Goal: Task Accomplishment & Management: Use online tool/utility

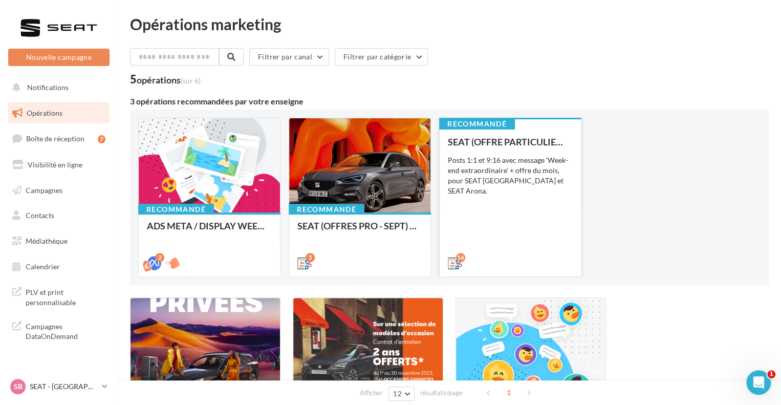
click at [480, 160] on div "Posts 1:1 et 9:16 avec message 'Week-end extraordinaire' + offre du mois, pour …" at bounding box center [510, 175] width 125 height 41
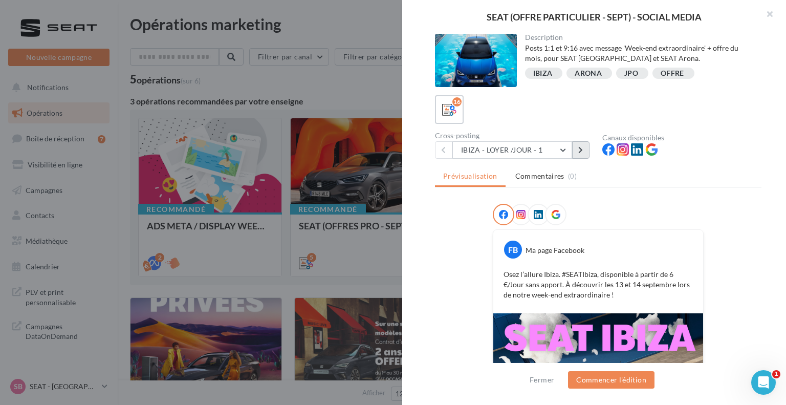
click at [584, 149] on button at bounding box center [580, 149] width 17 height 17
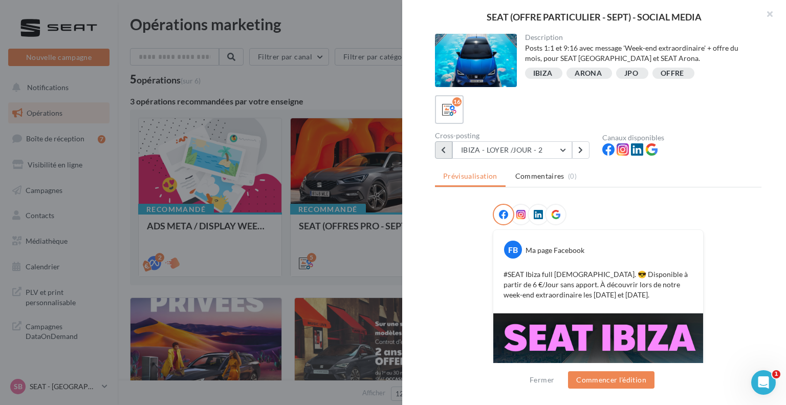
click at [444, 153] on button at bounding box center [443, 149] width 17 height 17
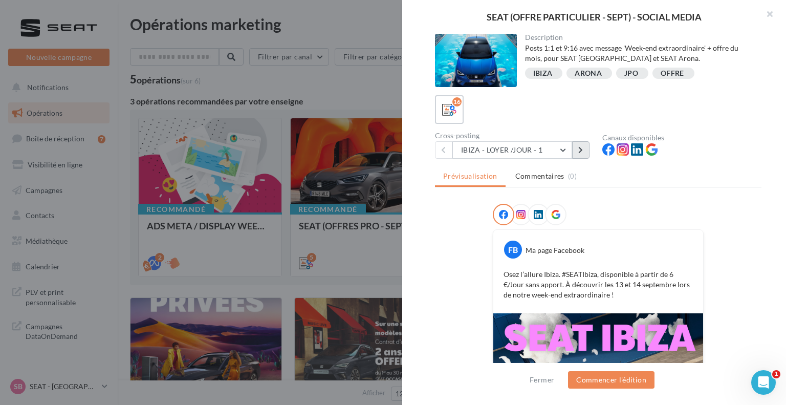
click at [585, 149] on button at bounding box center [580, 149] width 17 height 17
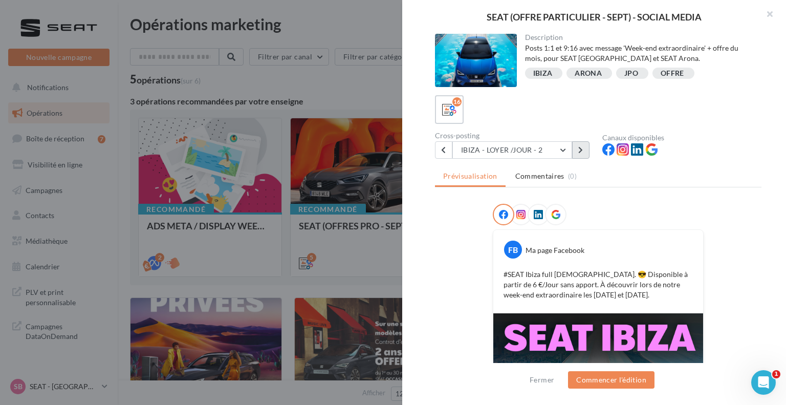
click at [577, 149] on button at bounding box center [580, 149] width 17 height 17
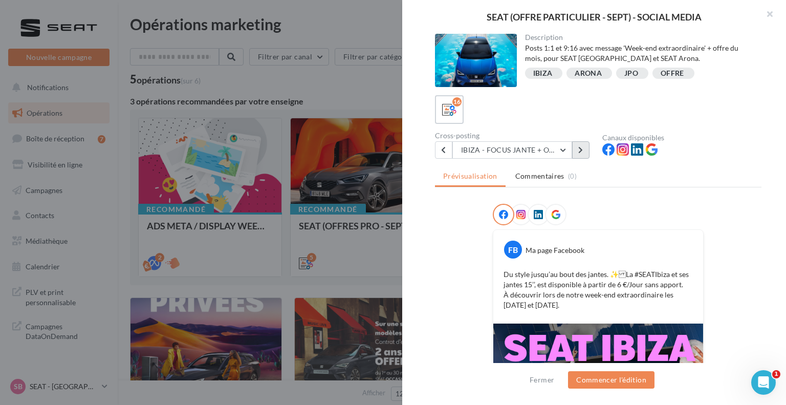
click at [577, 149] on button at bounding box center [580, 149] width 17 height 17
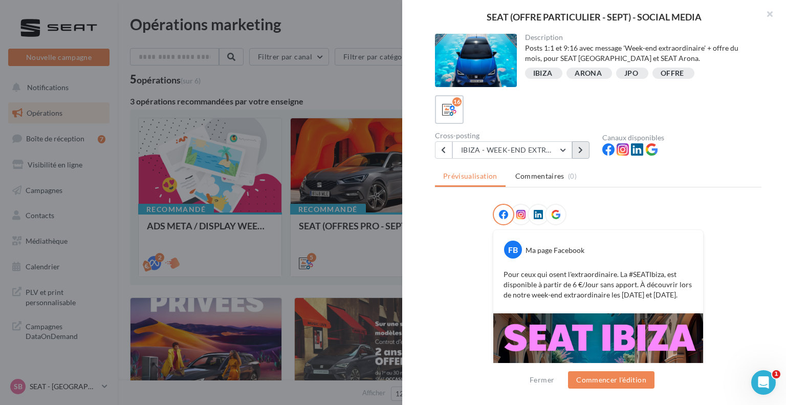
click at [577, 149] on button at bounding box center [580, 149] width 17 height 17
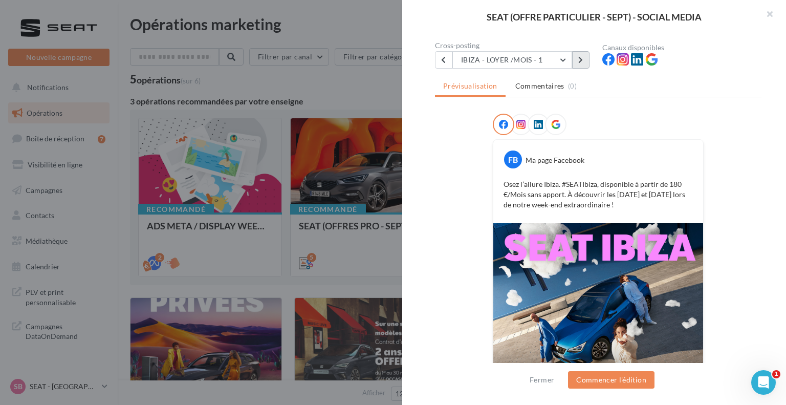
scroll to position [163, 0]
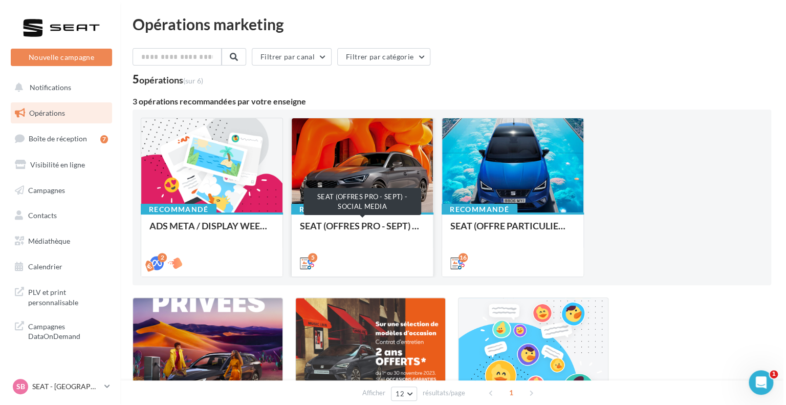
scroll to position [102, 0]
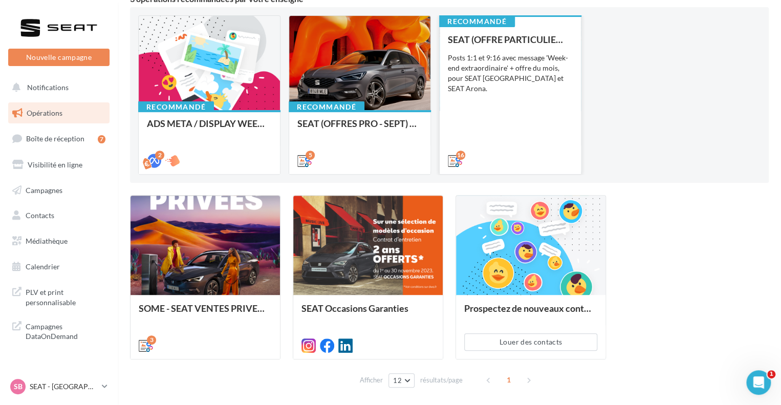
click at [495, 124] on div "SEAT (OFFRE PARTICULIER - SEPT) - SOCIAL MEDIA Posts 1:1 et 9:16 avec message '…" at bounding box center [510, 99] width 125 height 130
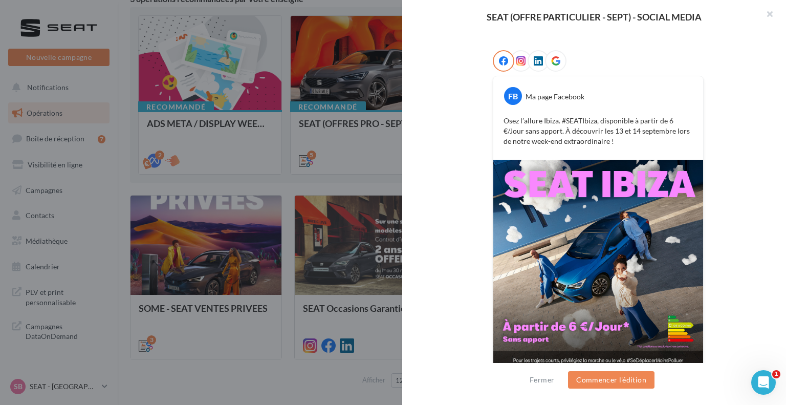
scroll to position [163, 0]
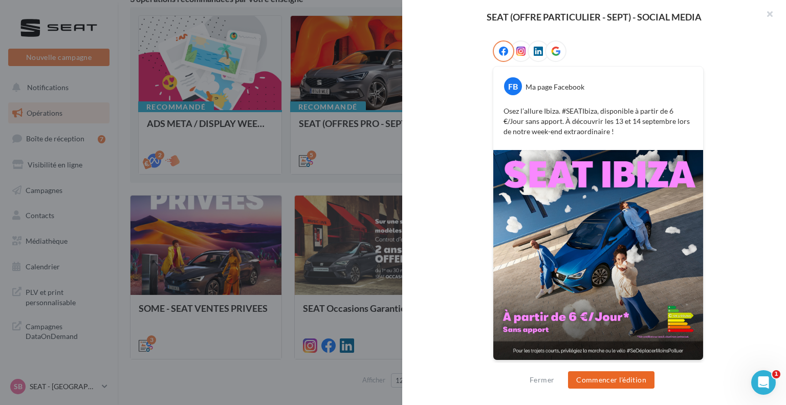
click at [590, 375] on button "Commencer l'édition" at bounding box center [611, 379] width 86 height 17
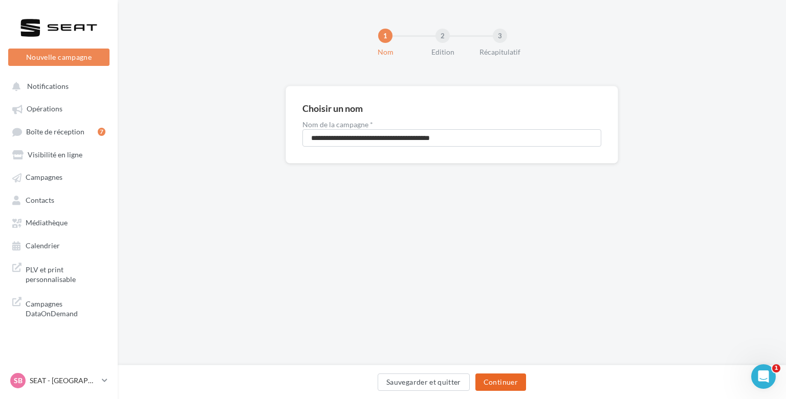
click at [488, 382] on button "Continuer" at bounding box center [500, 382] width 51 height 17
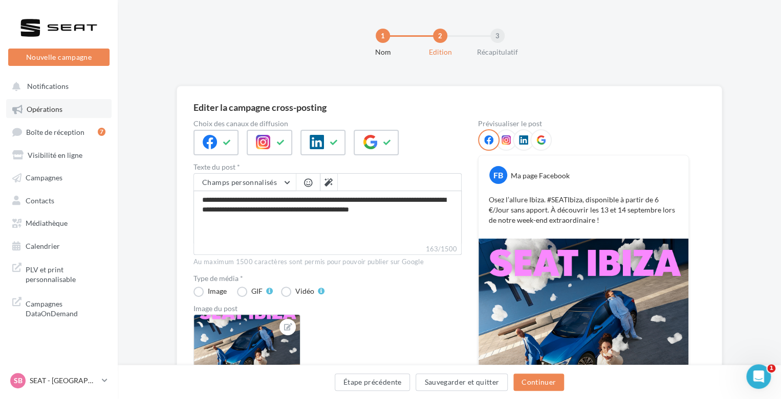
click at [50, 105] on span "Opérations" at bounding box center [45, 109] width 36 height 9
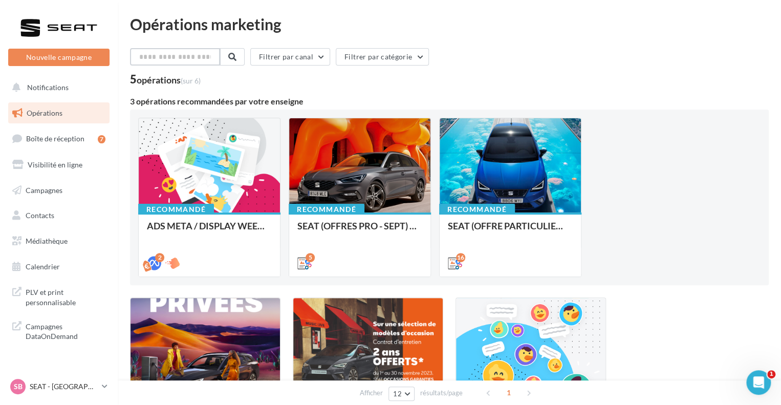
click at [184, 59] on input "text" at bounding box center [175, 56] width 90 height 17
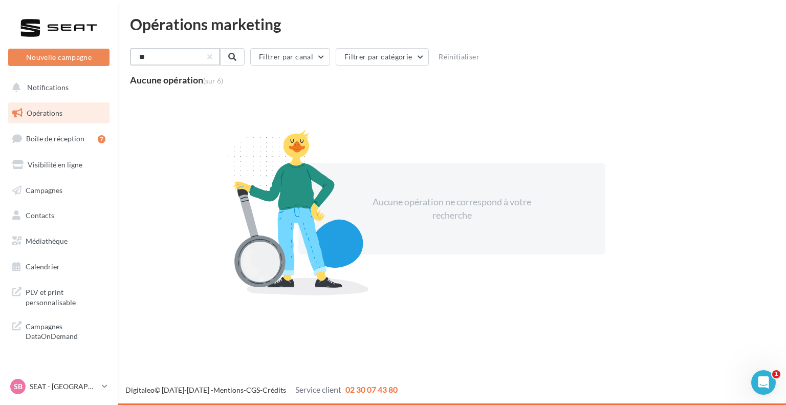
type input "*"
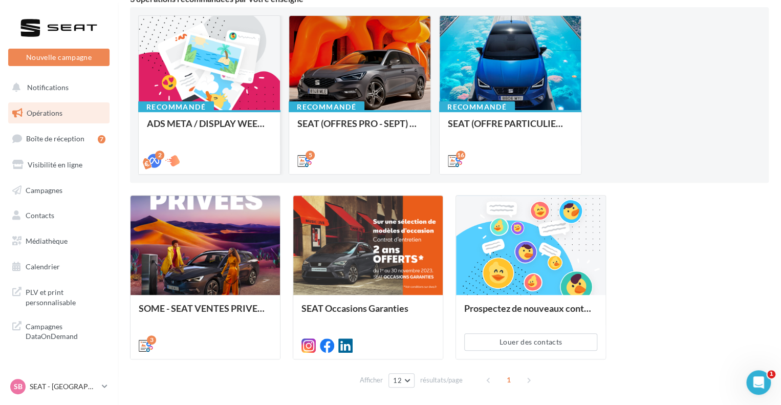
scroll to position [141, 0]
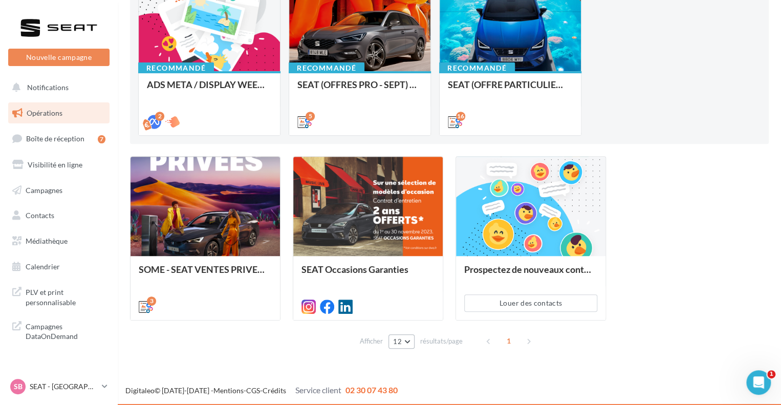
click at [408, 344] on button "12" at bounding box center [401, 341] width 26 height 14
click at [474, 349] on div "Afficher 12 12 24 48 96 résultats/page 1" at bounding box center [449, 340] width 638 height 25
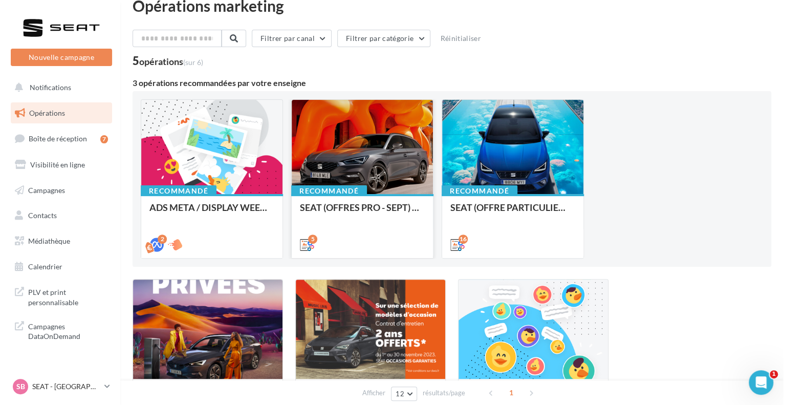
scroll to position [0, 0]
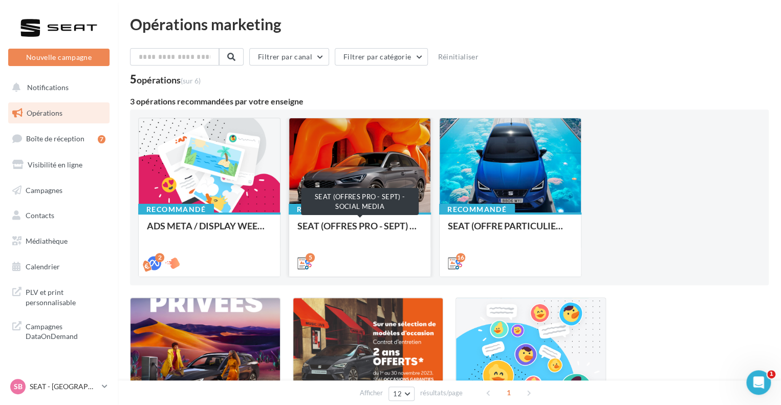
click at [346, 228] on div "SEAT (OFFRES PRO - SEPT) - SOCIAL MEDIA" at bounding box center [359, 230] width 125 height 20
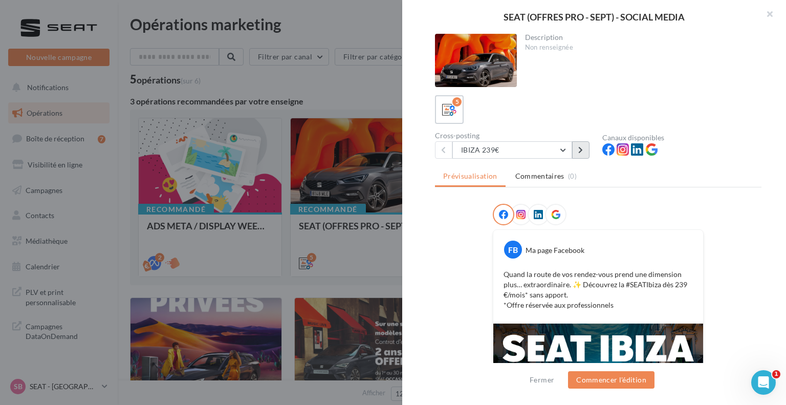
click at [574, 149] on button at bounding box center [580, 149] width 17 height 17
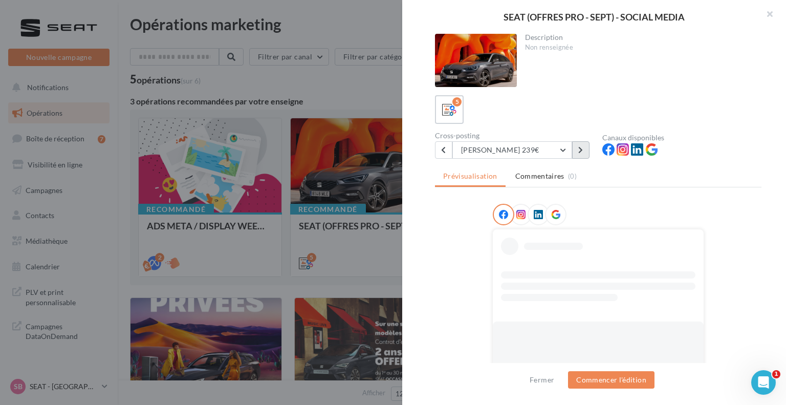
click at [580, 149] on icon at bounding box center [580, 149] width 5 height 7
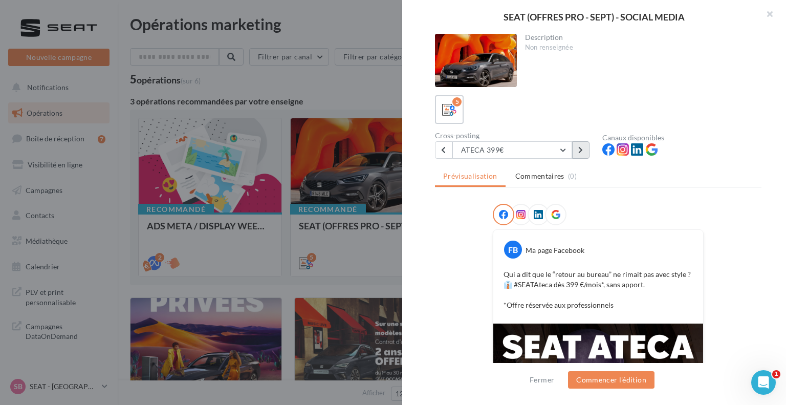
click at [580, 149] on icon at bounding box center [580, 149] width 5 height 7
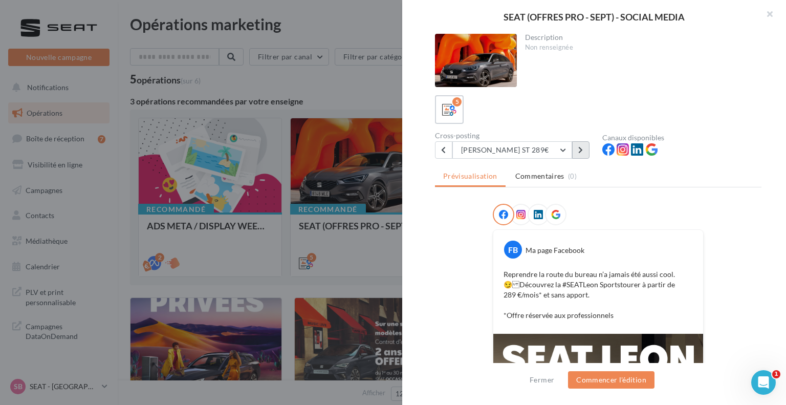
click at [580, 149] on icon at bounding box center [580, 149] width 5 height 7
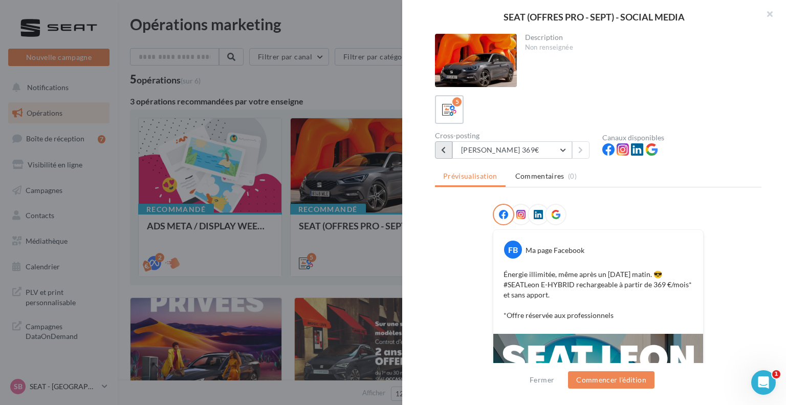
click at [440, 149] on button at bounding box center [443, 149] width 17 height 17
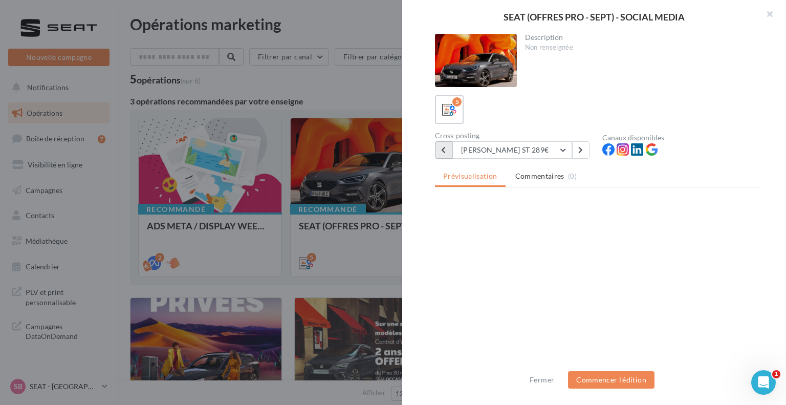
click at [440, 149] on button at bounding box center [443, 149] width 17 height 17
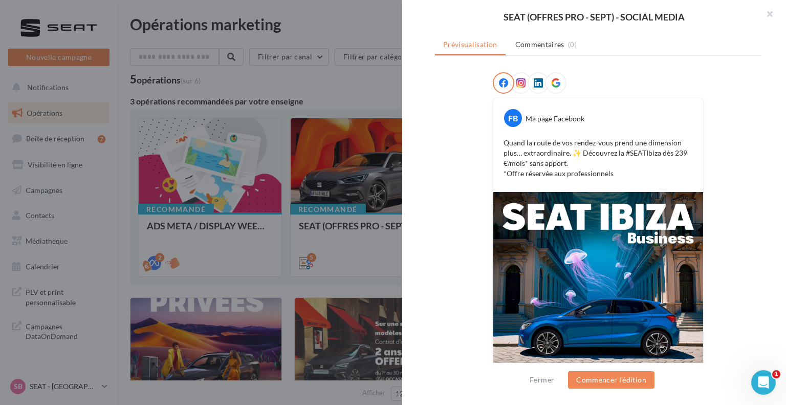
scroll to position [226, 0]
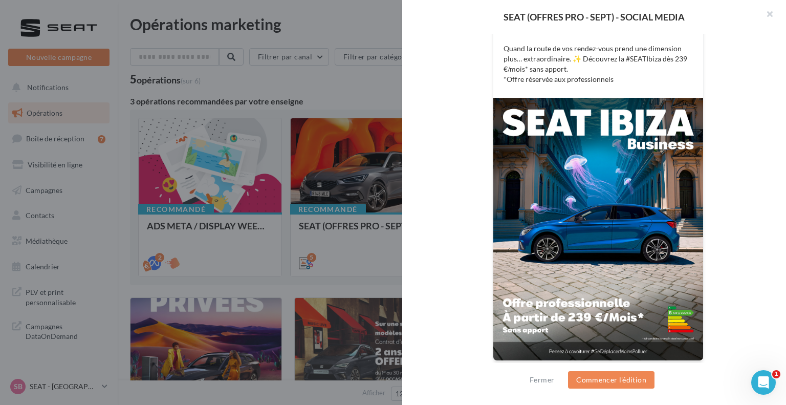
click at [612, 291] on img at bounding box center [598, 229] width 210 height 262
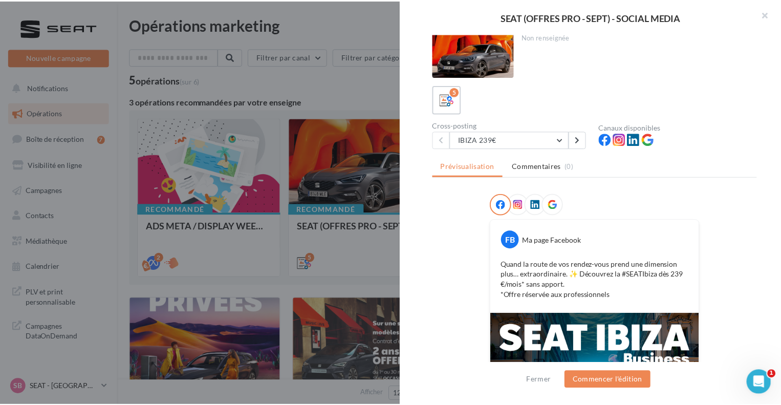
scroll to position [0, 0]
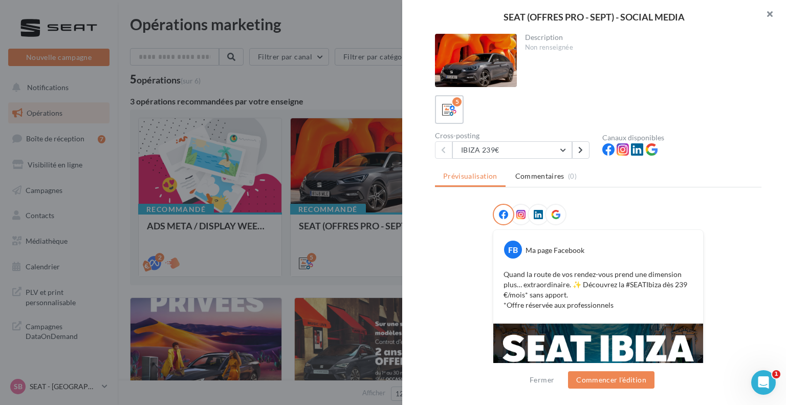
click at [773, 9] on button "button" at bounding box center [765, 15] width 41 height 31
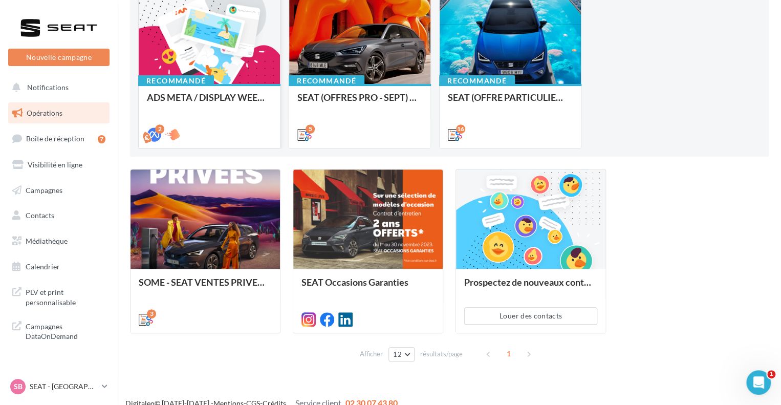
scroll to position [141, 0]
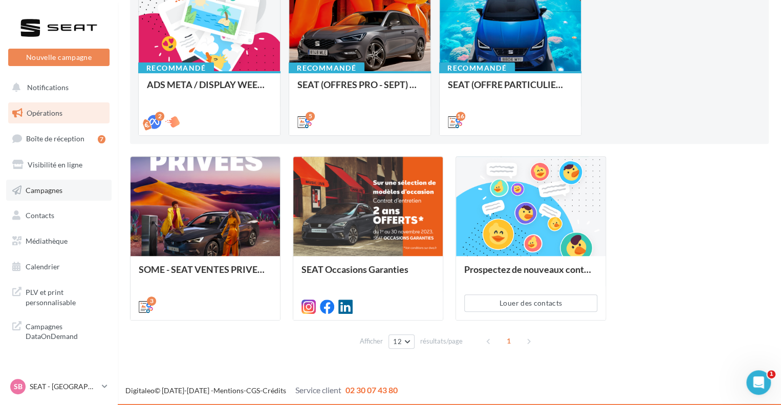
click at [15, 180] on link "Campagnes" at bounding box center [58, 190] width 105 height 21
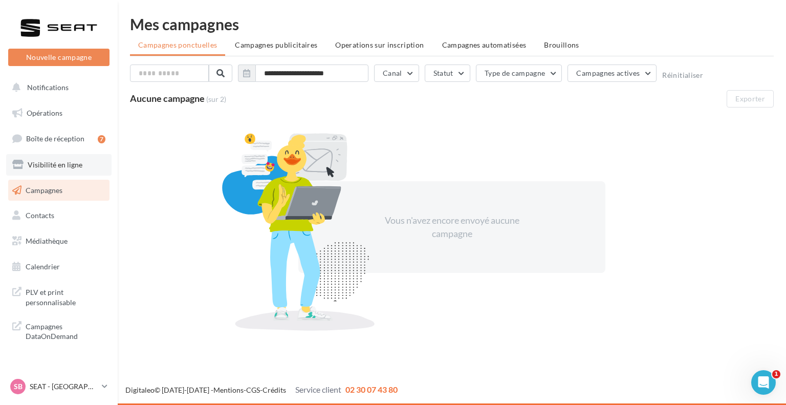
click at [53, 163] on span "Visibilité en ligne" at bounding box center [55, 164] width 55 height 9
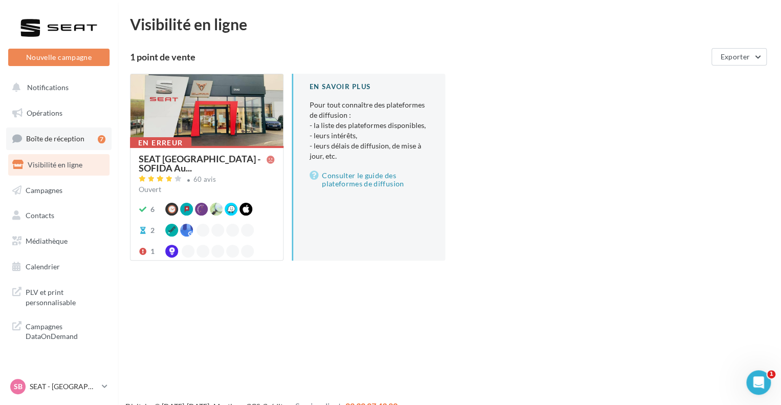
click at [63, 144] on link "Boîte de réception 7" at bounding box center [58, 138] width 105 height 22
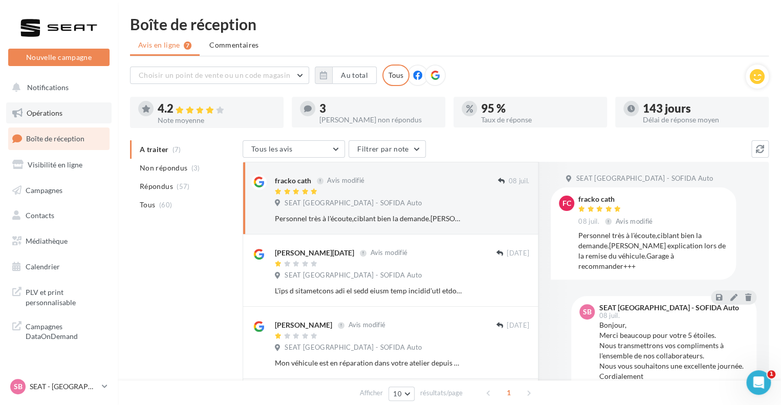
click at [49, 116] on span "Opérations" at bounding box center [45, 112] width 36 height 9
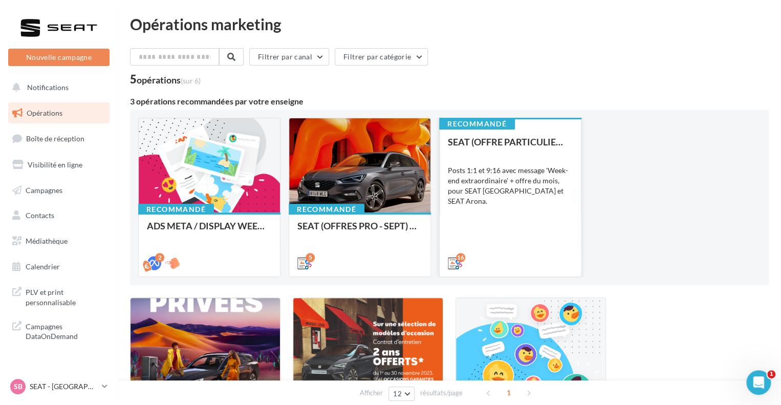
drag, startPoint x: 431, startPoint y: 186, endPoint x: 456, endPoint y: 190, distance: 24.9
click at [448, 191] on div "Recommandé ADS META / DISPLAY WEEK-END Extraordinaire (JPO) [DATE] 2 Recommandé…" at bounding box center [449, 197] width 622 height 159
click at [463, 170] on div "Posts 1:1 et 9:16 avec message 'Week-end extraordinaire' + offre du mois, pour …" at bounding box center [510, 175] width 125 height 41
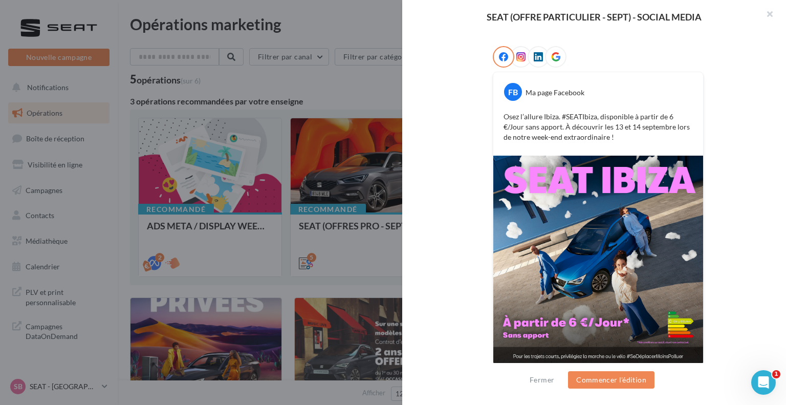
scroll to position [163, 0]
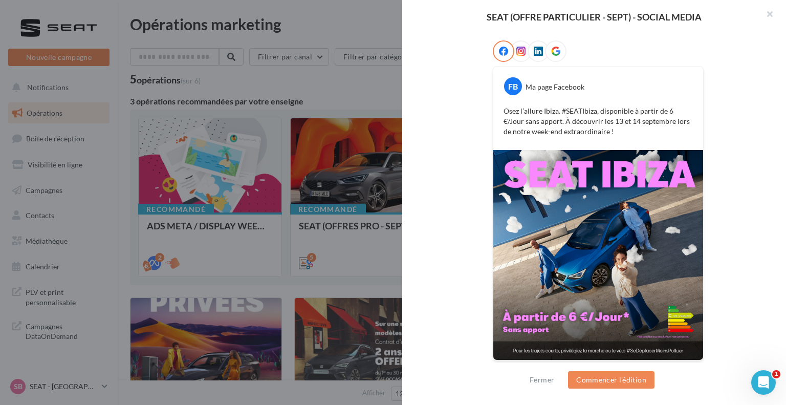
click at [548, 196] on img at bounding box center [598, 255] width 210 height 210
